Goal: Task Accomplishment & Management: Manage account settings

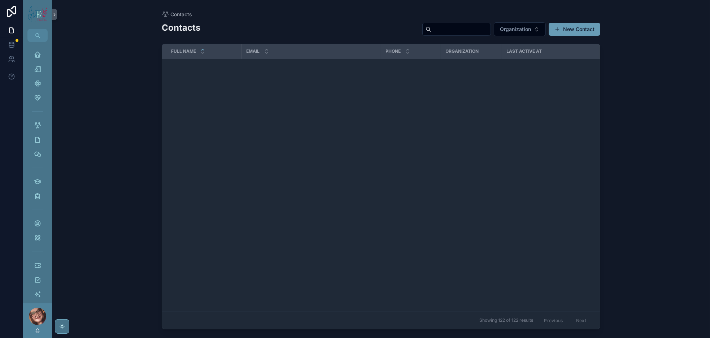
scroll to position [697, 0]
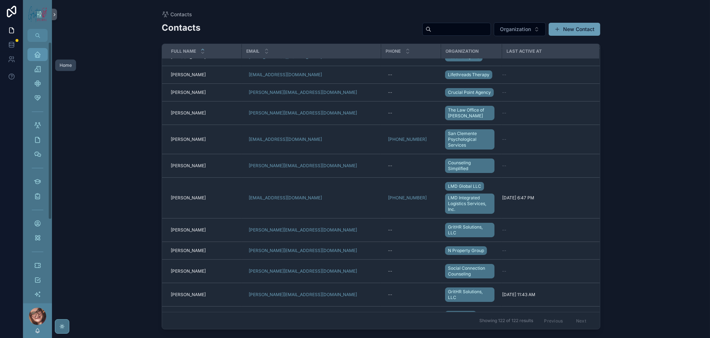
click at [43, 60] on div "Home" at bounding box center [38, 55] width 12 height 12
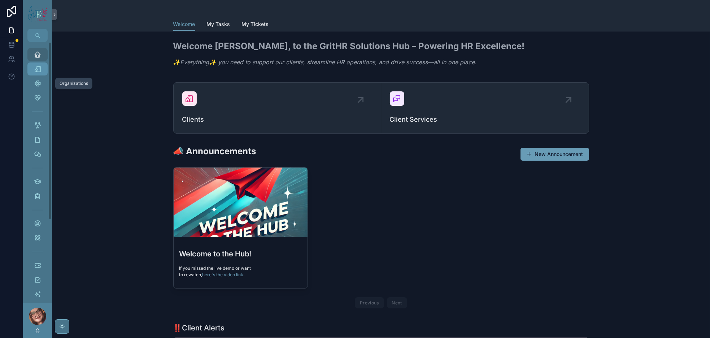
click at [43, 75] on div "Organizations" at bounding box center [38, 69] width 12 height 12
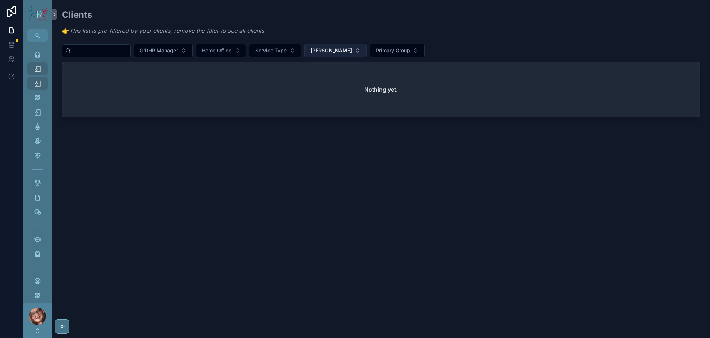
click at [367, 56] on button "[PERSON_NAME]" at bounding box center [335, 51] width 62 height 14
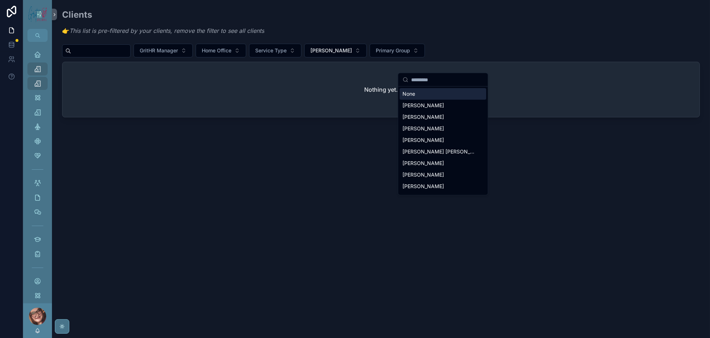
click at [415, 96] on div "None" at bounding box center [442, 94] width 87 height 12
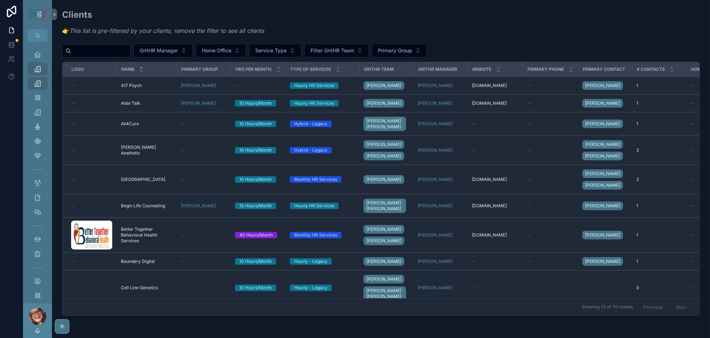
click at [122, 56] on input "scrollable content" at bounding box center [100, 51] width 59 height 10
type input "***"
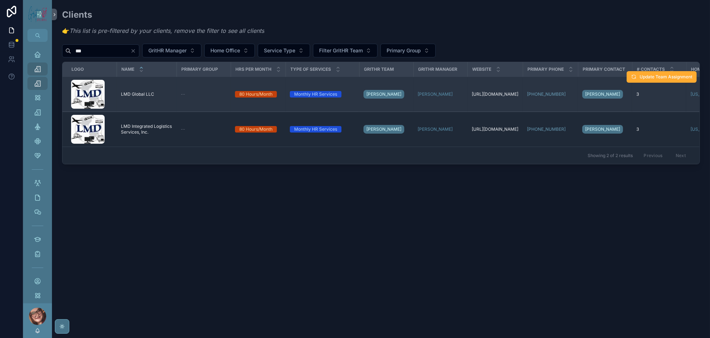
click at [172, 97] on div "LMD Global LLC LMD Global LLC" at bounding box center [146, 94] width 51 height 6
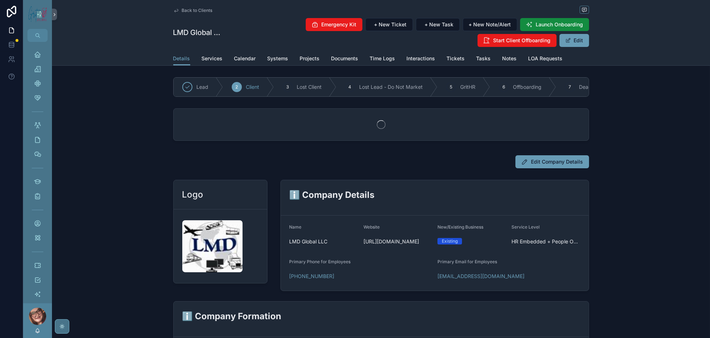
click at [589, 47] on div "Emergency Kit + New Ticket + New Task + New Note/Alert Launch Onboarding Start …" at bounding box center [405, 33] width 367 height 30
click at [563, 62] on span "LOA Requests" at bounding box center [545, 58] width 34 height 7
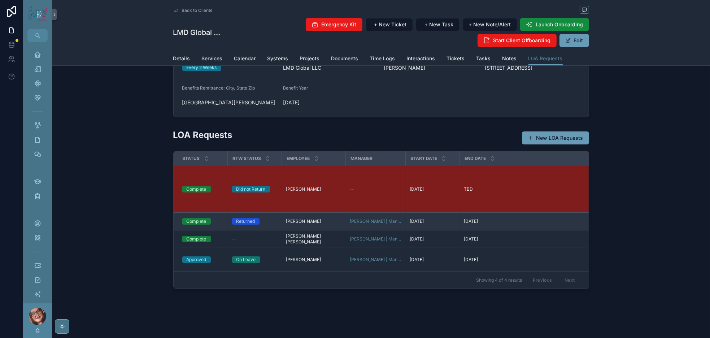
scroll to position [108, 0]
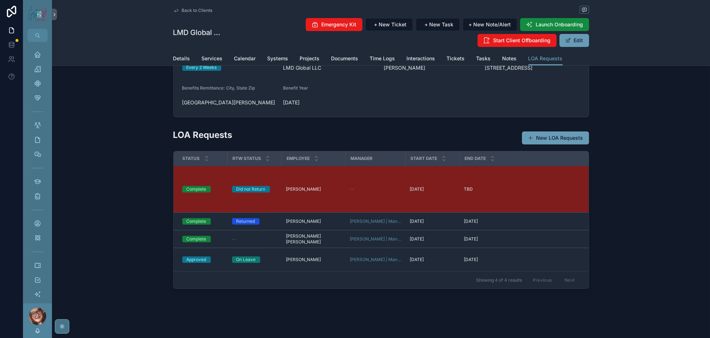
click at [182, 13] on span "Back to Clients" at bounding box center [197, 11] width 31 height 6
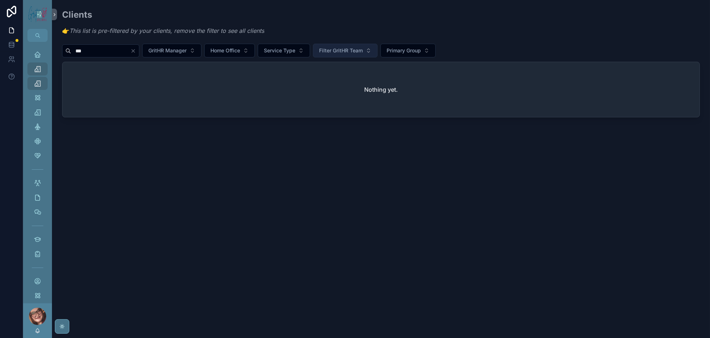
click at [377, 56] on button "Filter GritHR Team" at bounding box center [345, 51] width 65 height 14
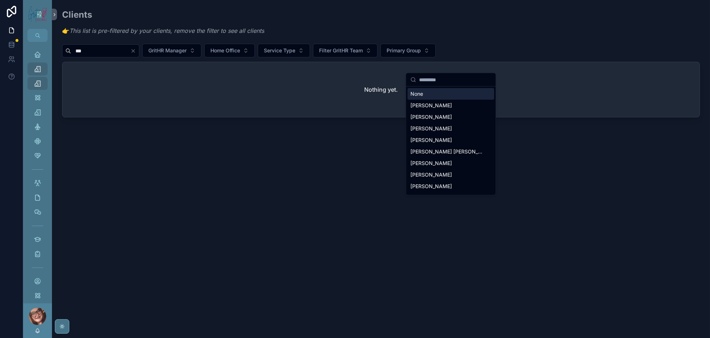
click at [425, 99] on div "None" at bounding box center [450, 94] width 87 height 12
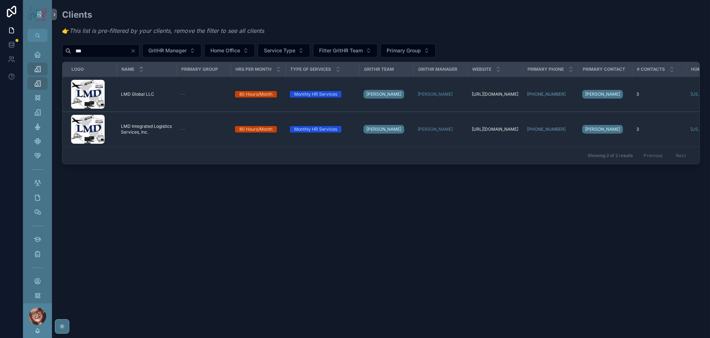
drag, startPoint x: 143, startPoint y: 149, endPoint x: 4, endPoint y: 189, distance: 145.3
click at [143, 135] on span "LMD Integrated Logistics Services, Inc." at bounding box center [146, 129] width 51 height 12
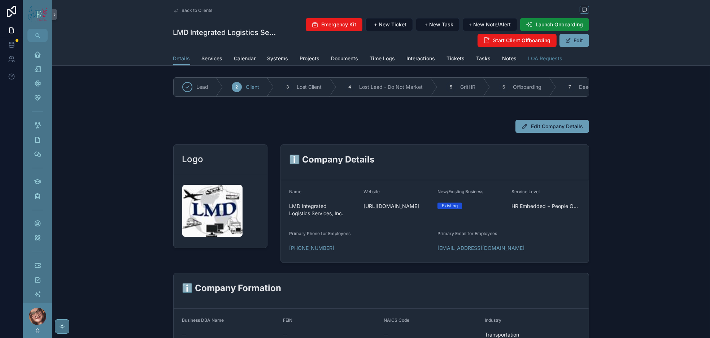
click at [563, 62] on span "LOA Requests" at bounding box center [545, 58] width 34 height 7
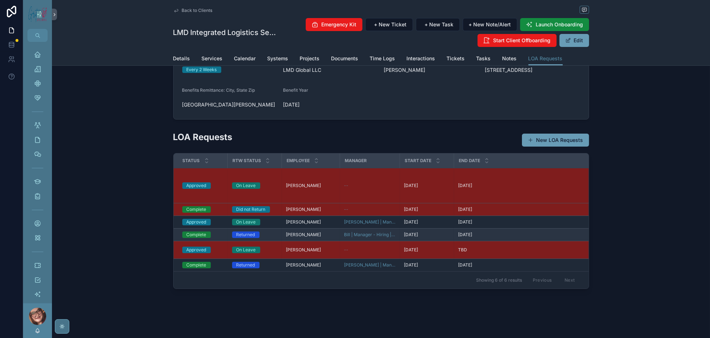
scroll to position [108, 0]
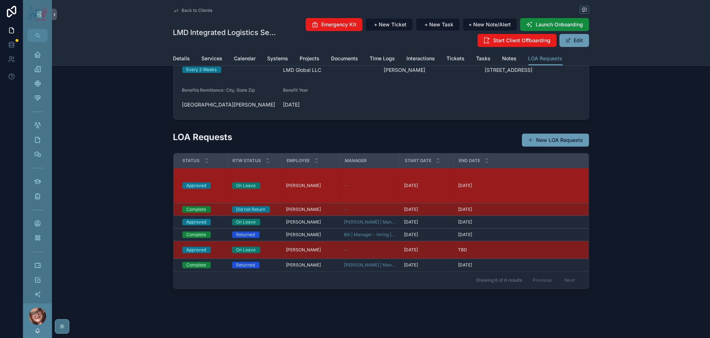
click at [349, 183] on div "--" at bounding box center [369, 186] width 51 height 6
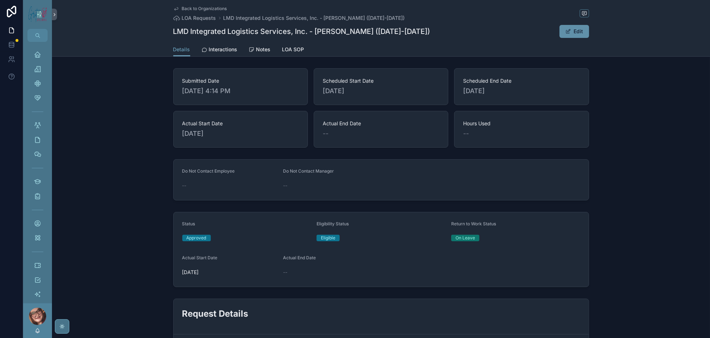
click at [589, 38] on button "Edit" at bounding box center [574, 31] width 30 height 13
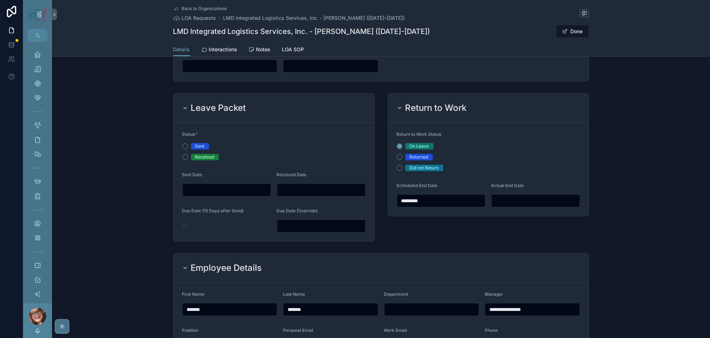
scroll to position [433, 0]
